Goal: Task Accomplishment & Management: Complete application form

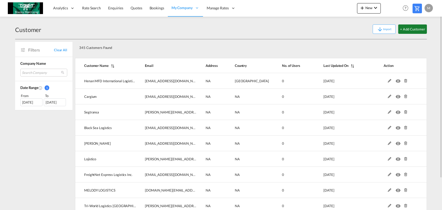
click at [403, 31] on button "+ Add Customer" at bounding box center [412, 28] width 29 height 9
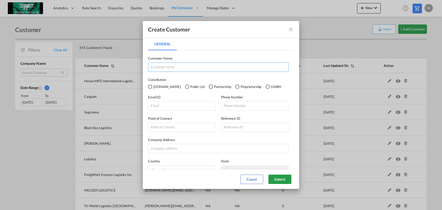
click at [228, 67] on input "General General ..." at bounding box center [218, 67] width 141 height 9
type input "g"
paste input "GALEON SHIPPING LLC"
type input "GALEON SHIPPING LLC"
click at [184, 102] on input "General General ..." at bounding box center [182, 105] width 68 height 9
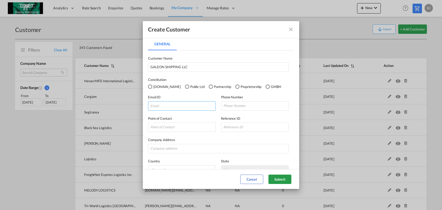
click at [184, 102] on input "General General ..." at bounding box center [182, 105] width 68 height 9
paste input "akhil@galeonshipping.com"
type input "akhil@galeonshipping.com"
click at [284, 179] on button "Submit" at bounding box center [279, 179] width 23 height 9
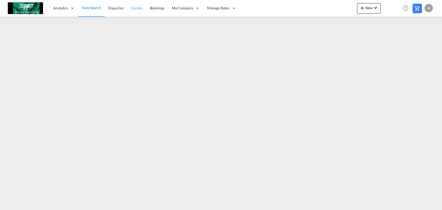
click at [133, 4] on link "Quotes" at bounding box center [136, 8] width 19 height 17
